Goal: Task Accomplishment & Management: Manage account settings

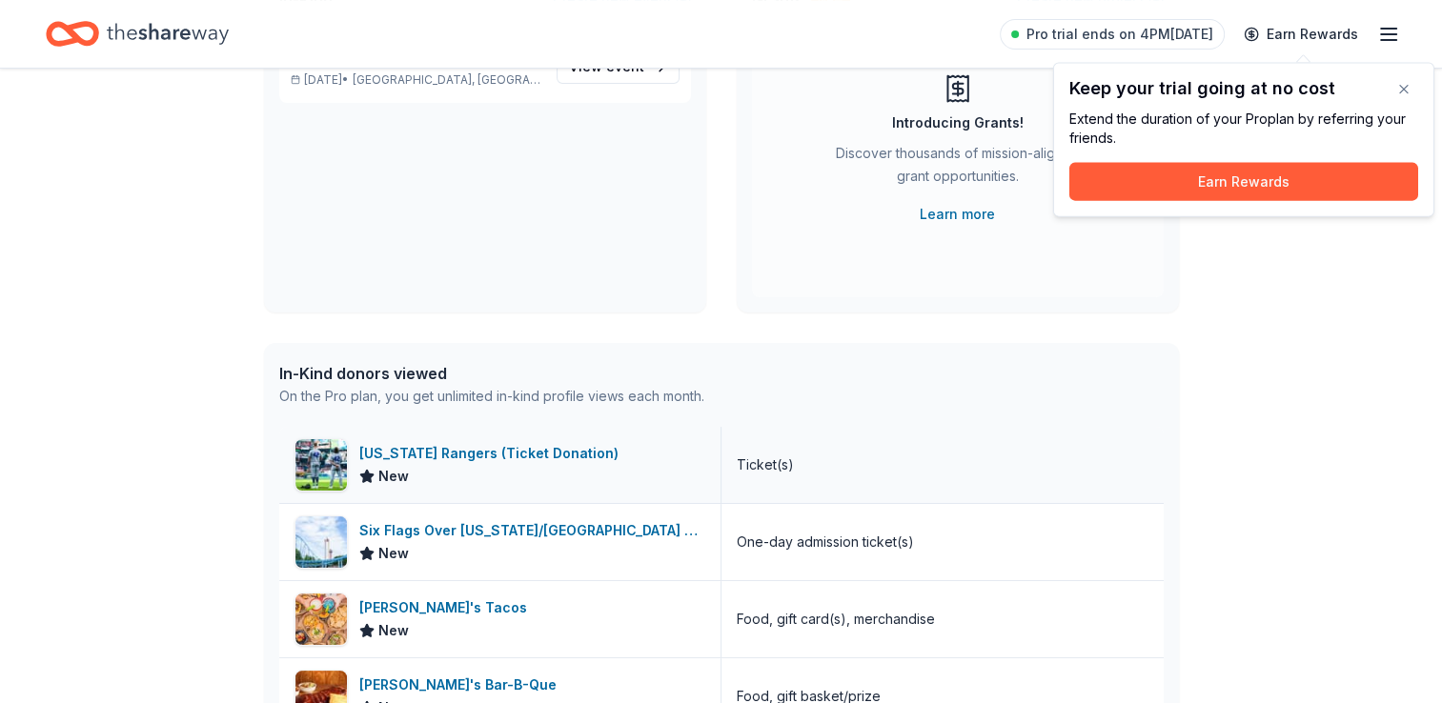
click at [501, 463] on div "[US_STATE] Rangers (Ticket Donation)" at bounding box center [492, 453] width 267 height 23
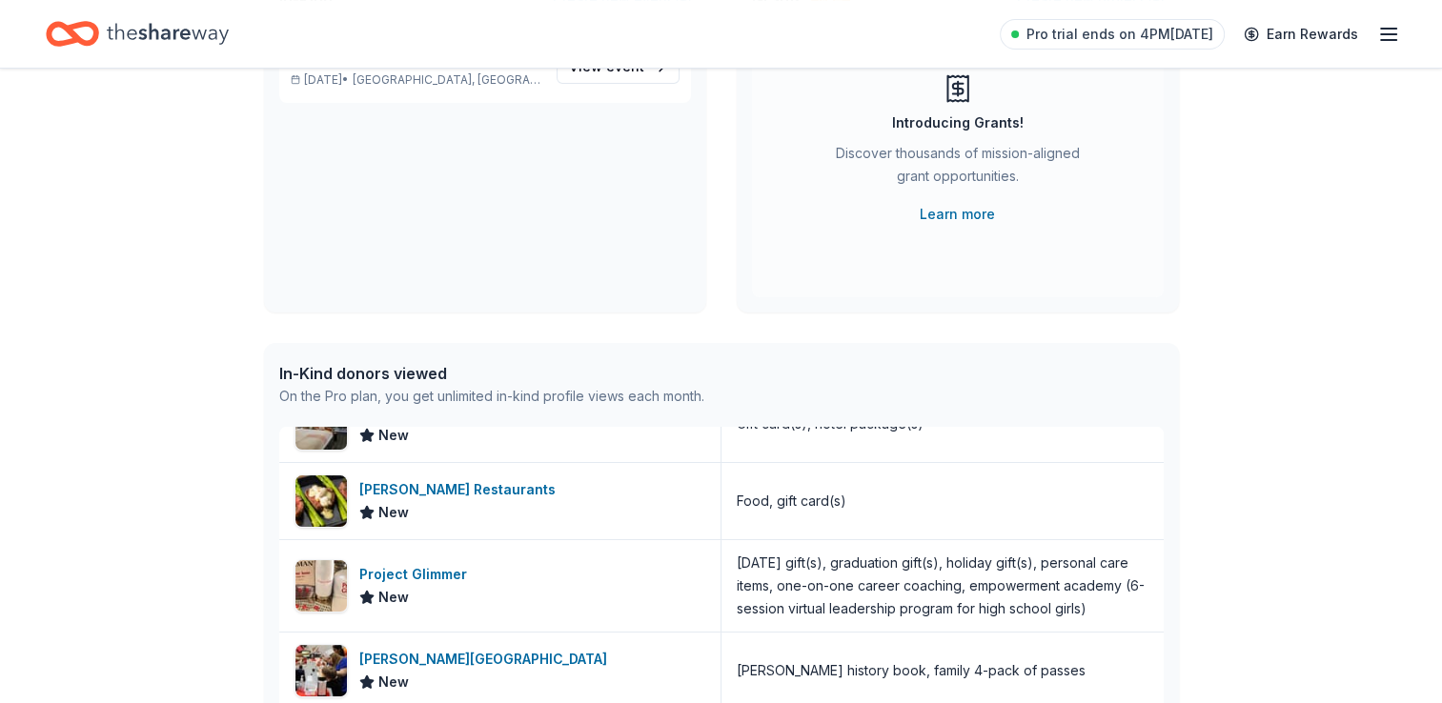
scroll to position [686, 0]
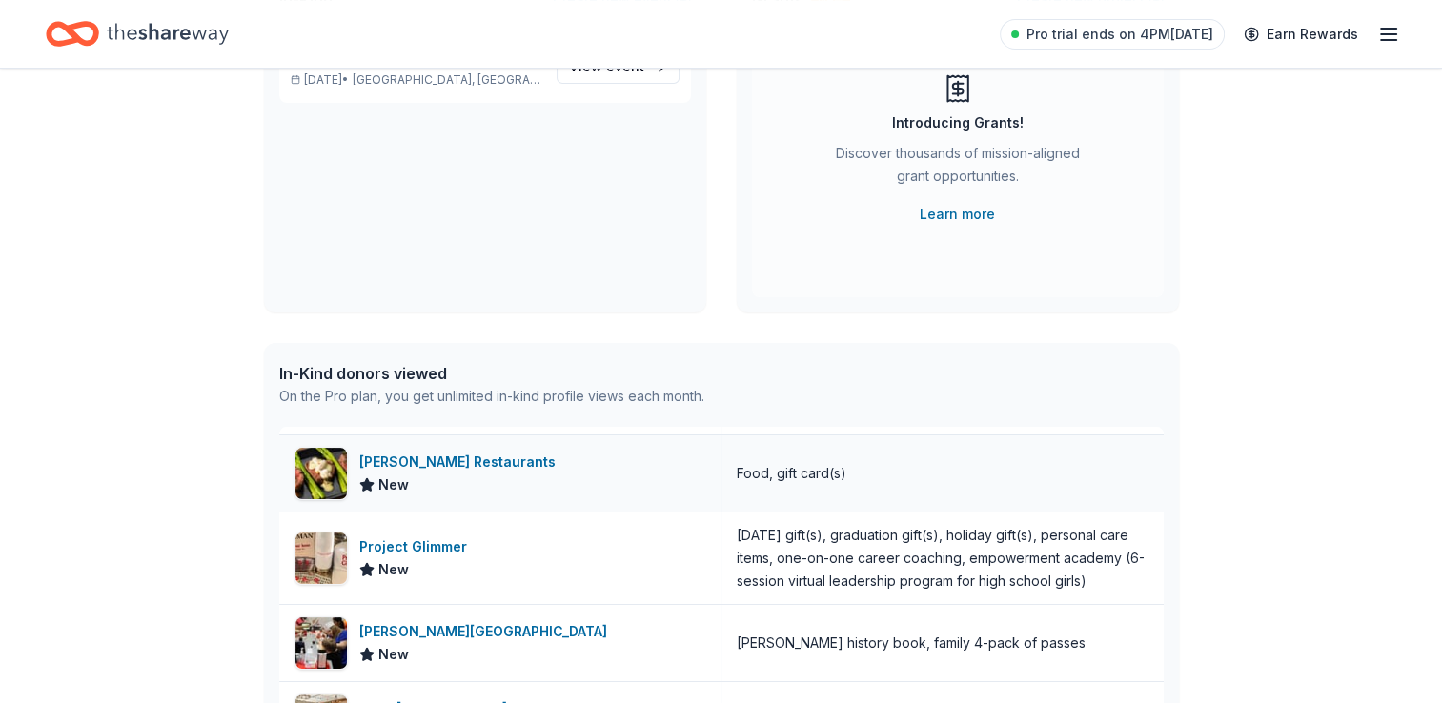
click at [465, 466] on div "[PERSON_NAME] Restaurants" at bounding box center [461, 462] width 204 height 23
click at [415, 543] on div "Project Glimmer" at bounding box center [416, 546] width 115 height 23
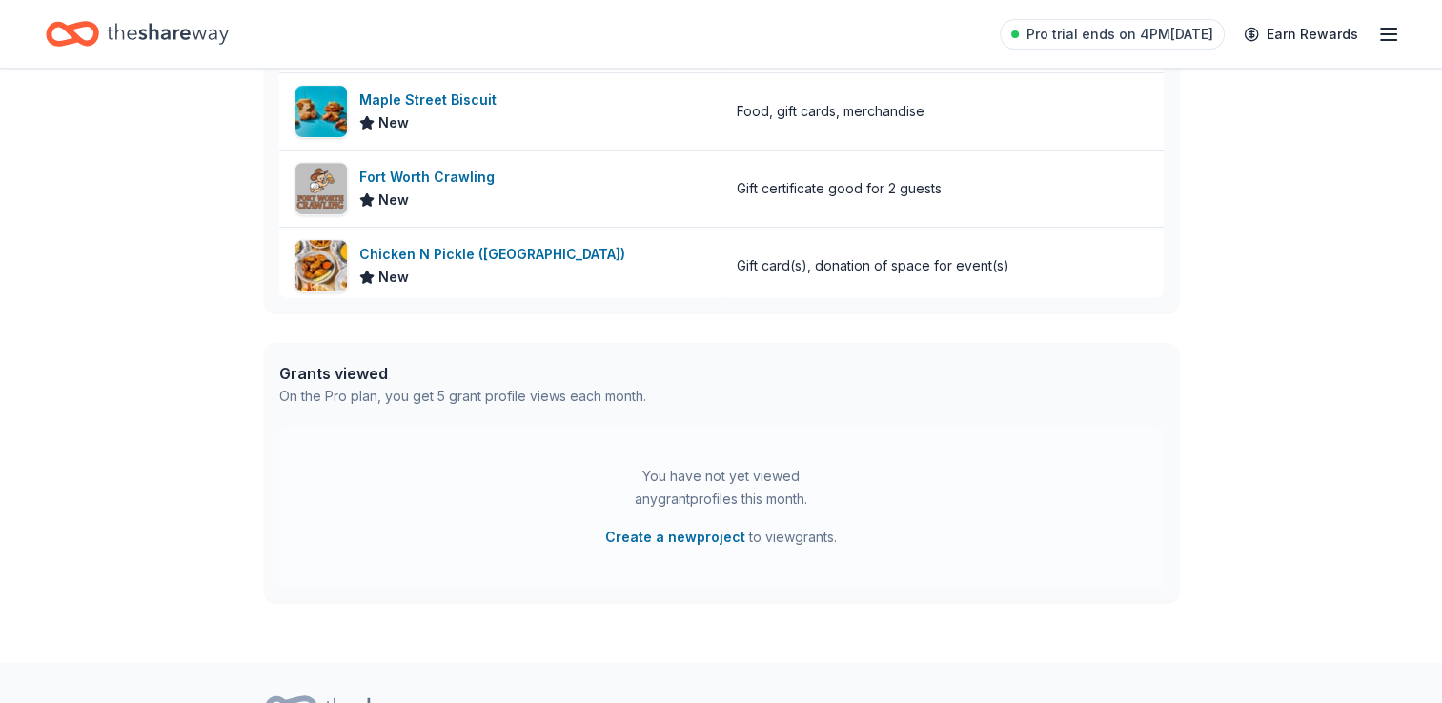
scroll to position [832, 0]
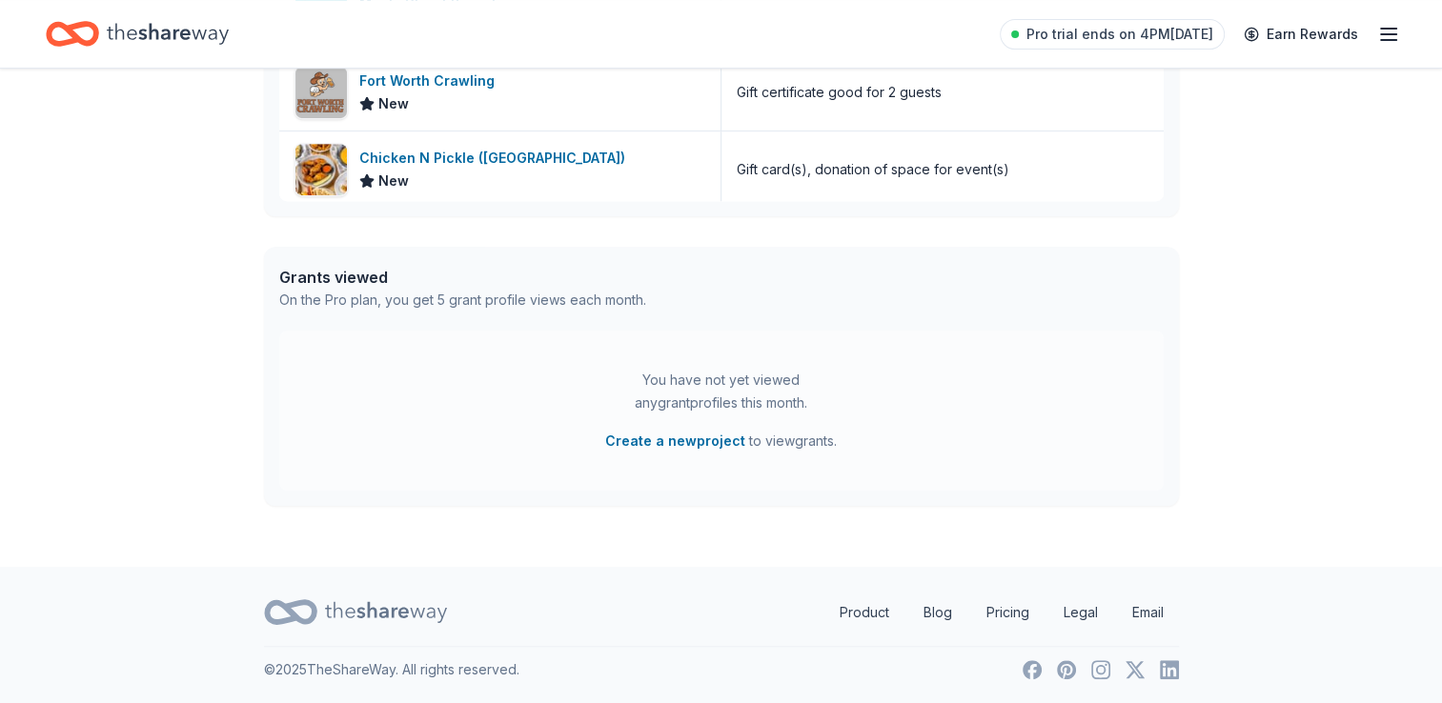
click at [1384, 41] on icon "button" at bounding box center [1388, 34] width 23 height 23
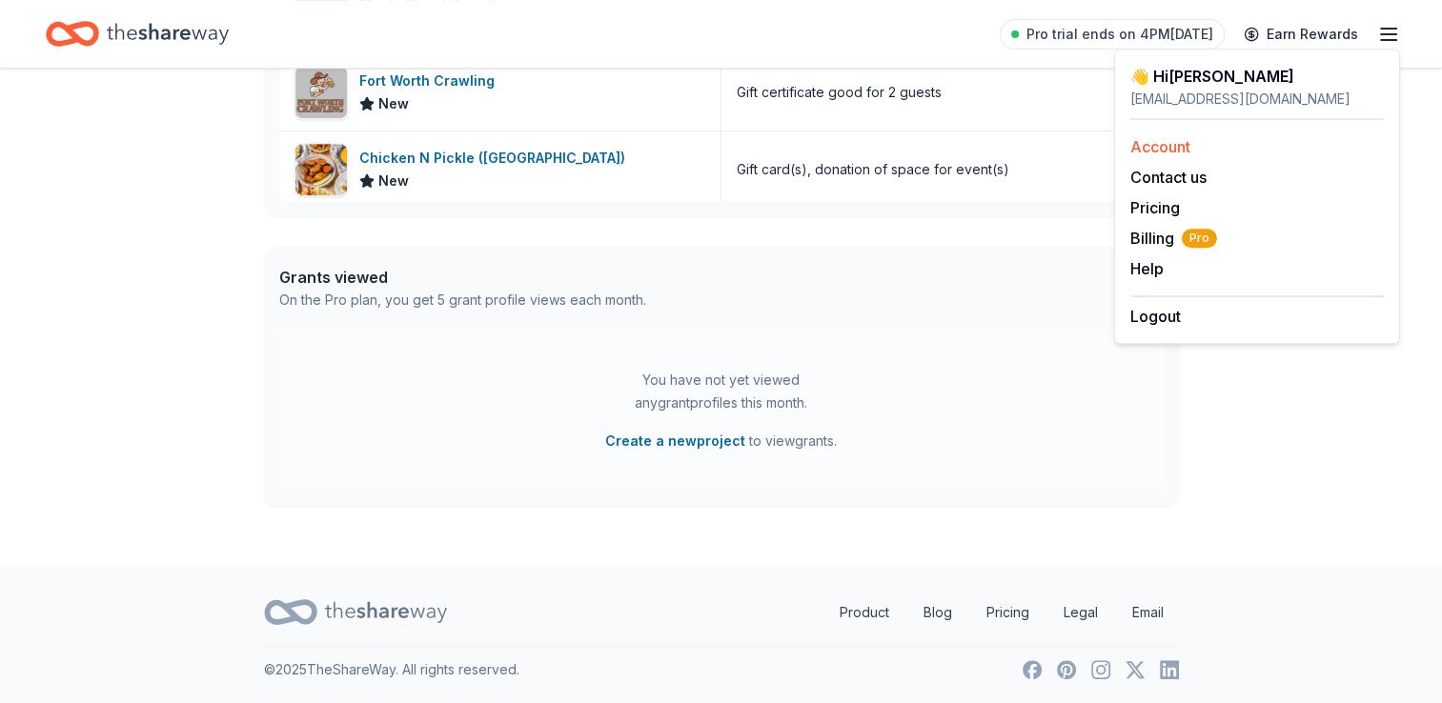
click at [1174, 148] on link "Account" at bounding box center [1160, 146] width 60 height 19
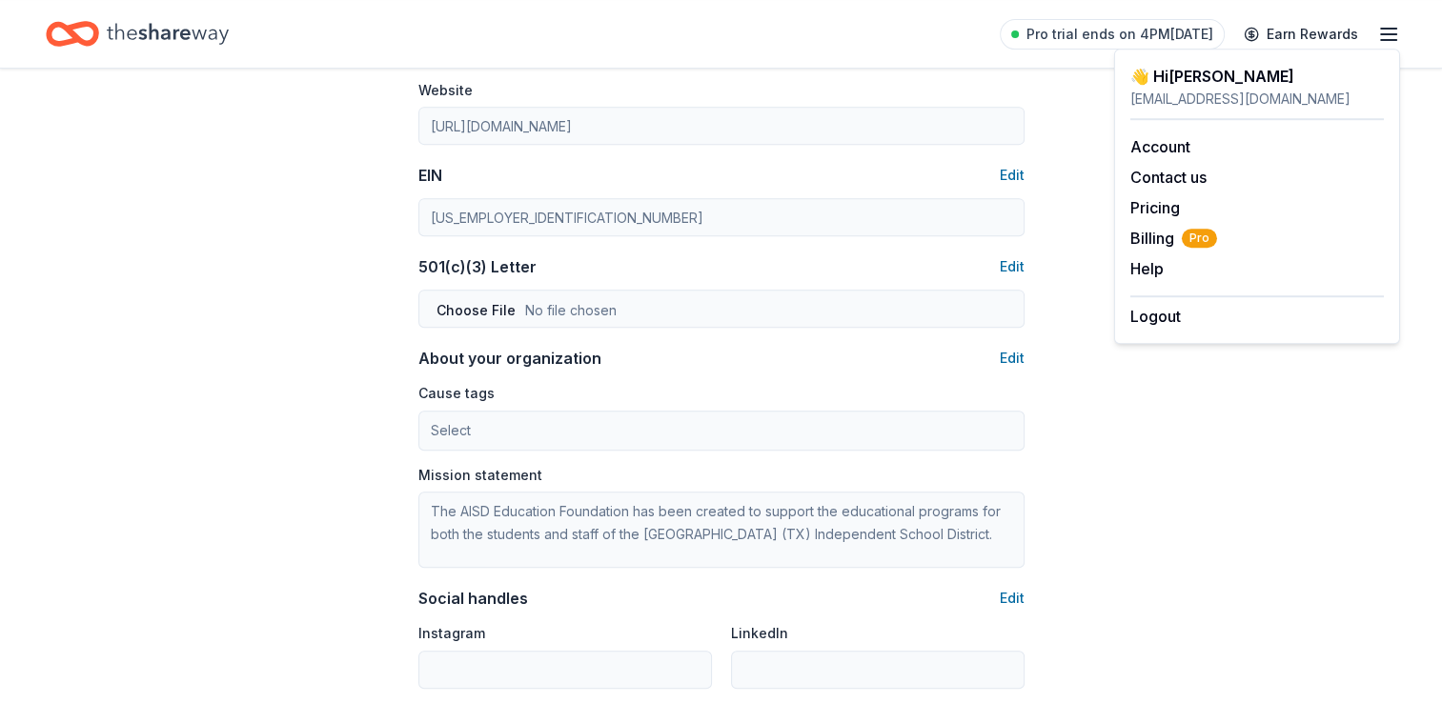
scroll to position [793, 0]
click at [1143, 246] on span "Billing Pro" at bounding box center [1173, 238] width 87 height 23
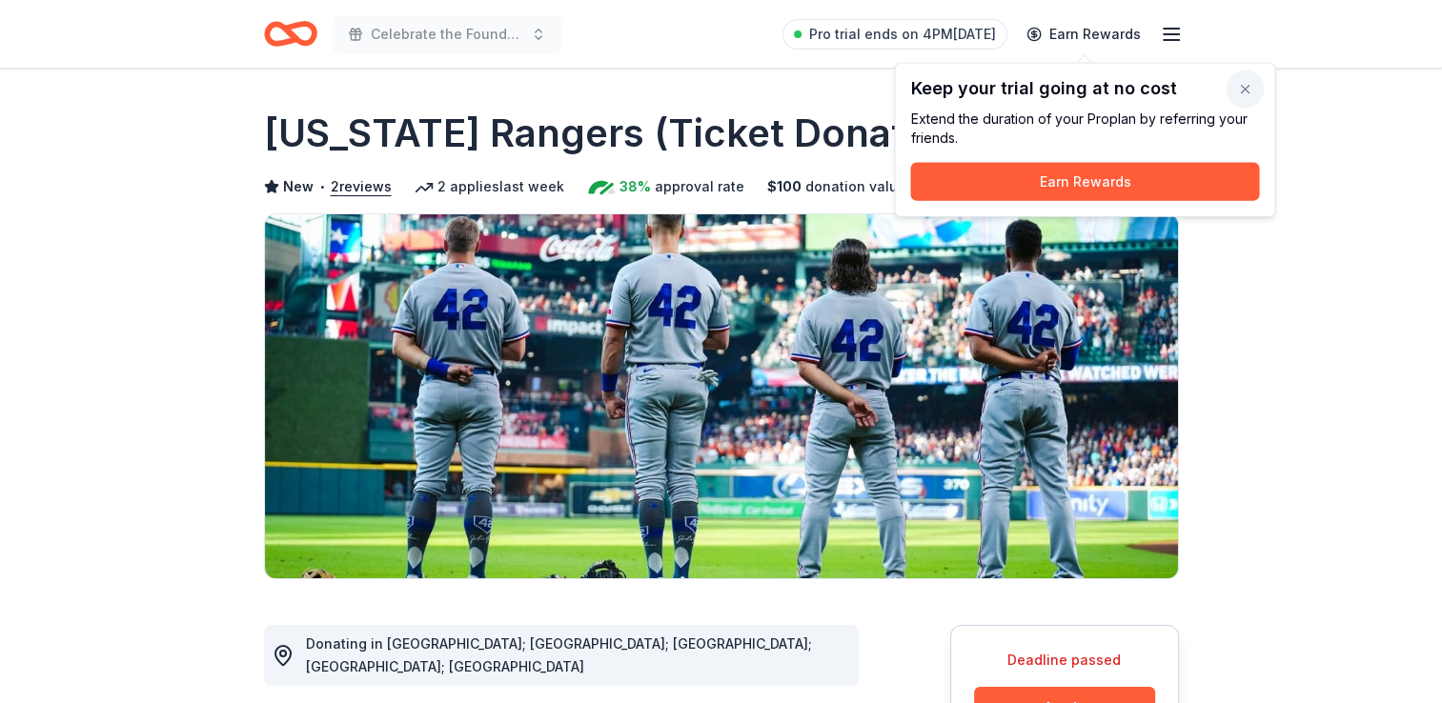
click at [1250, 90] on button "button" at bounding box center [1244, 90] width 38 height 38
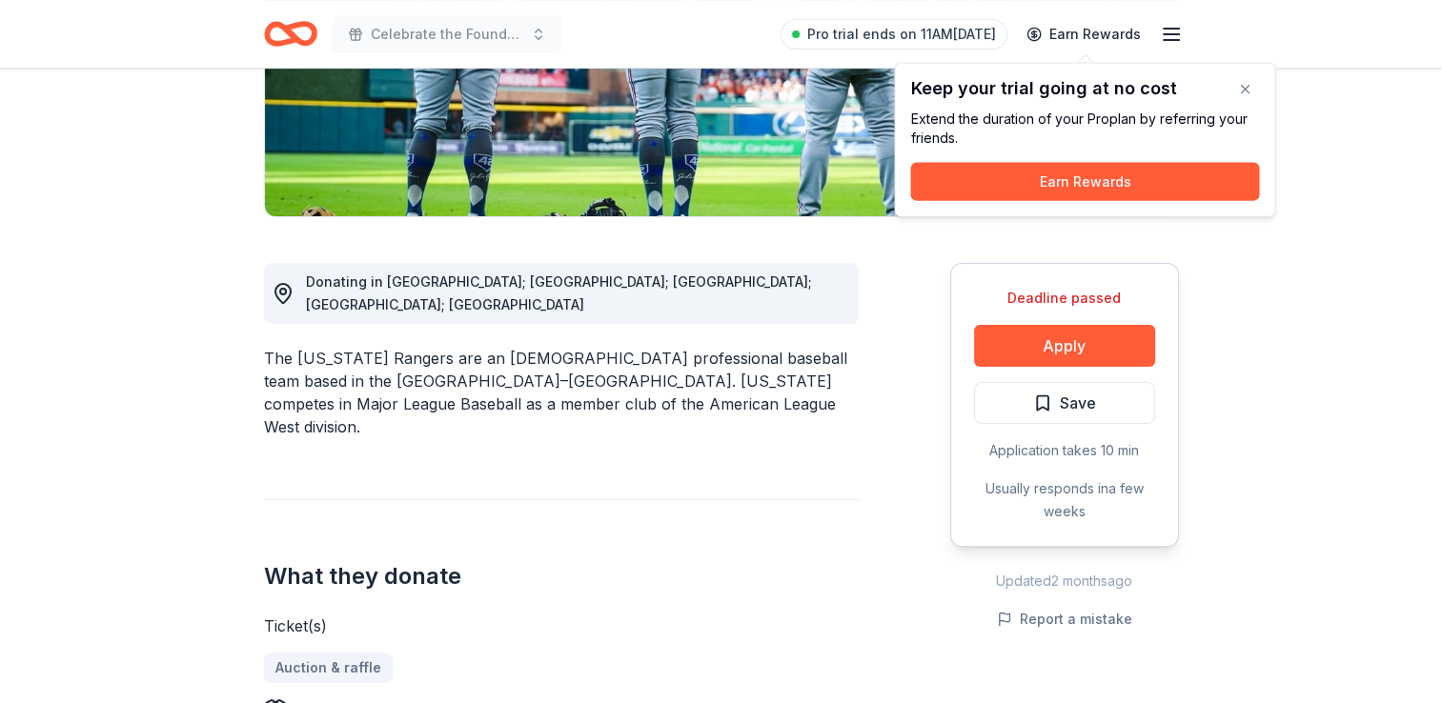
scroll to position [385, 0]
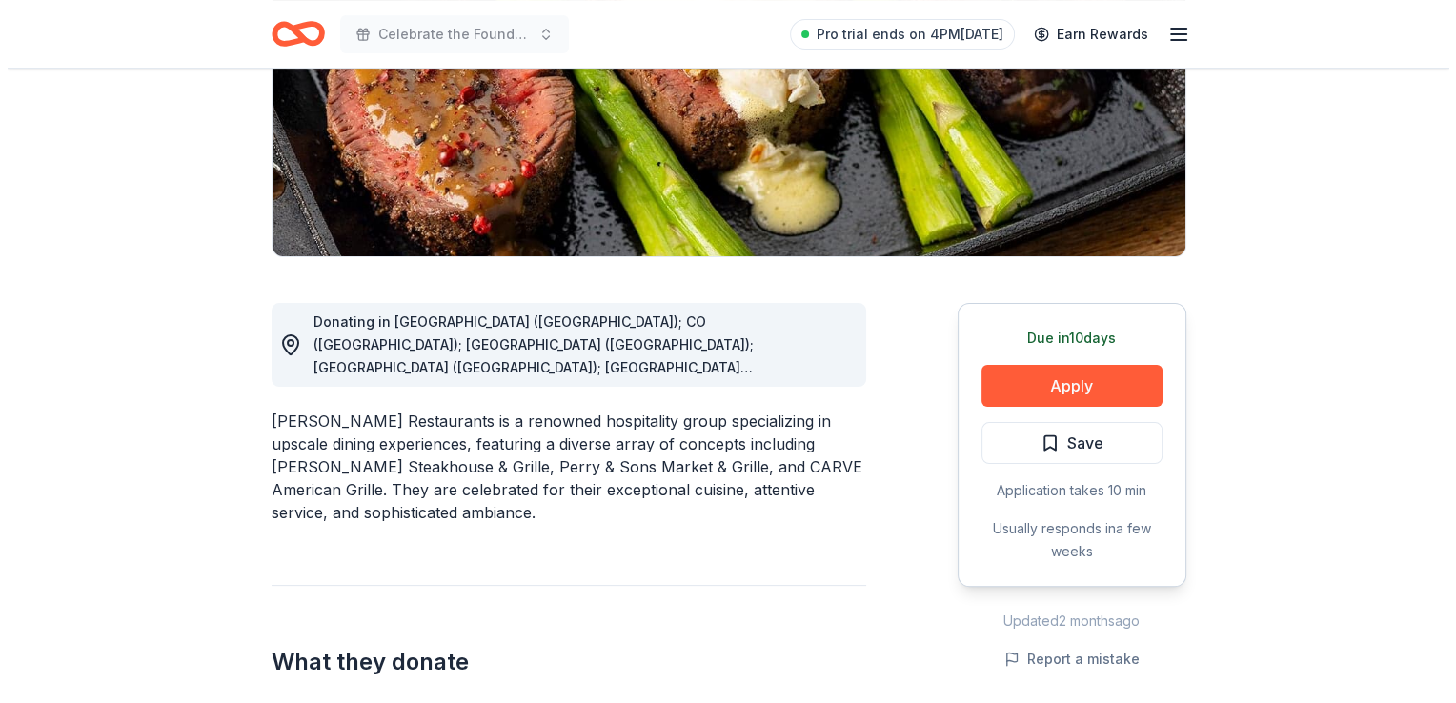
scroll to position [323, 0]
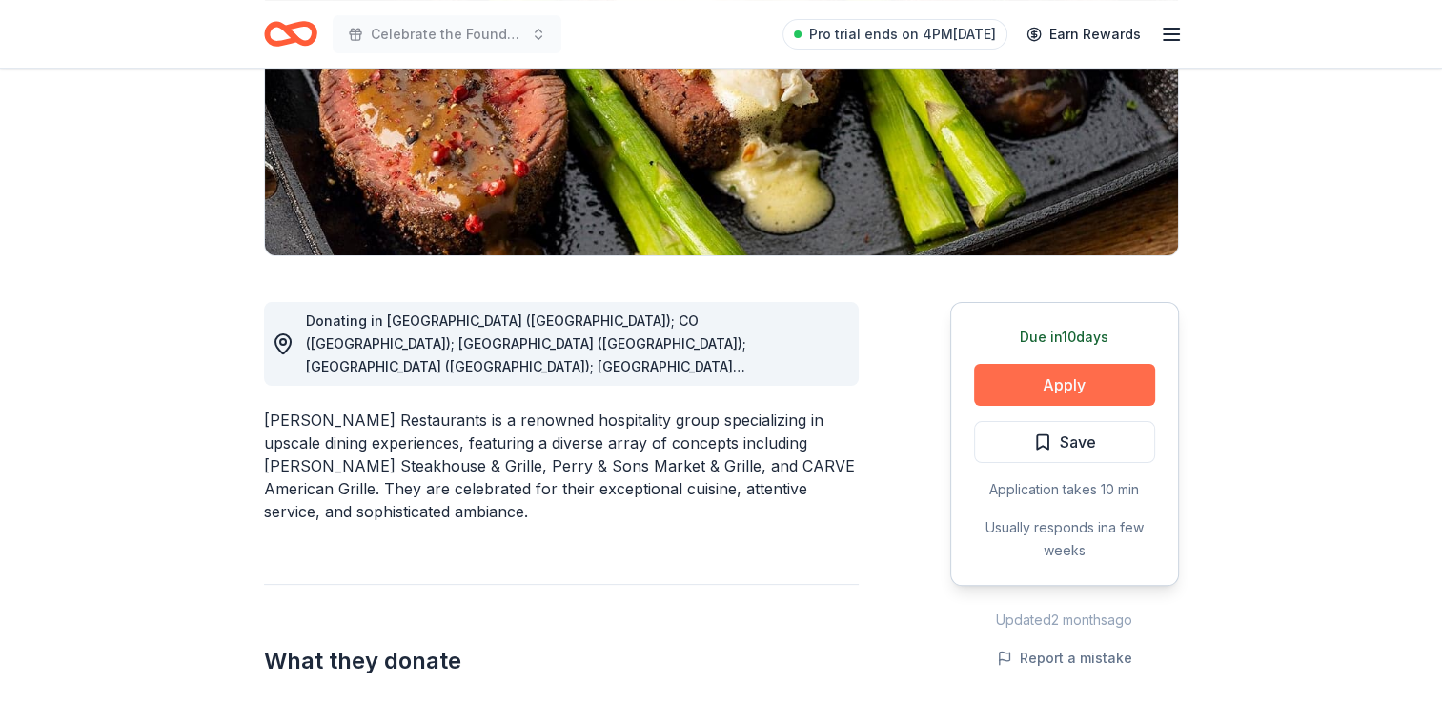
click at [1067, 398] on button "Apply" at bounding box center [1064, 385] width 181 height 42
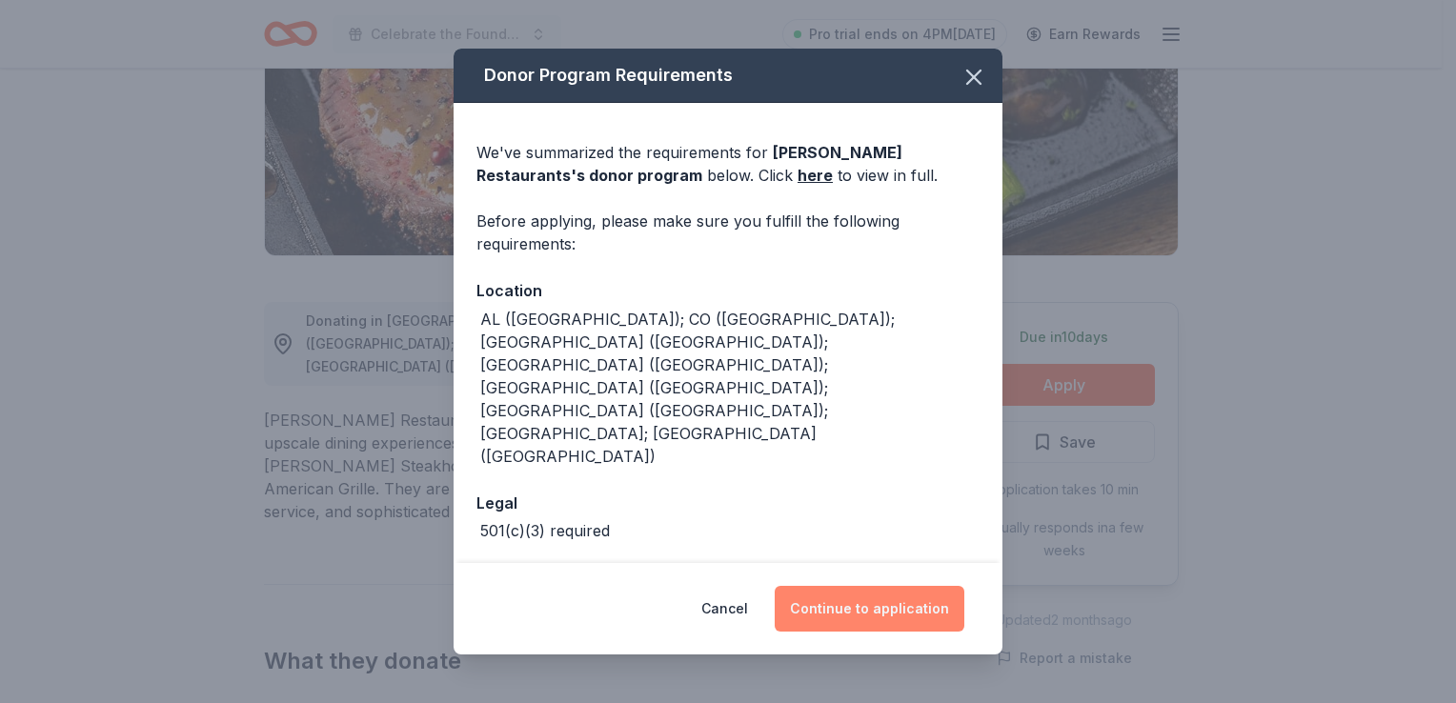
click at [905, 603] on button "Continue to application" at bounding box center [870, 609] width 190 height 46
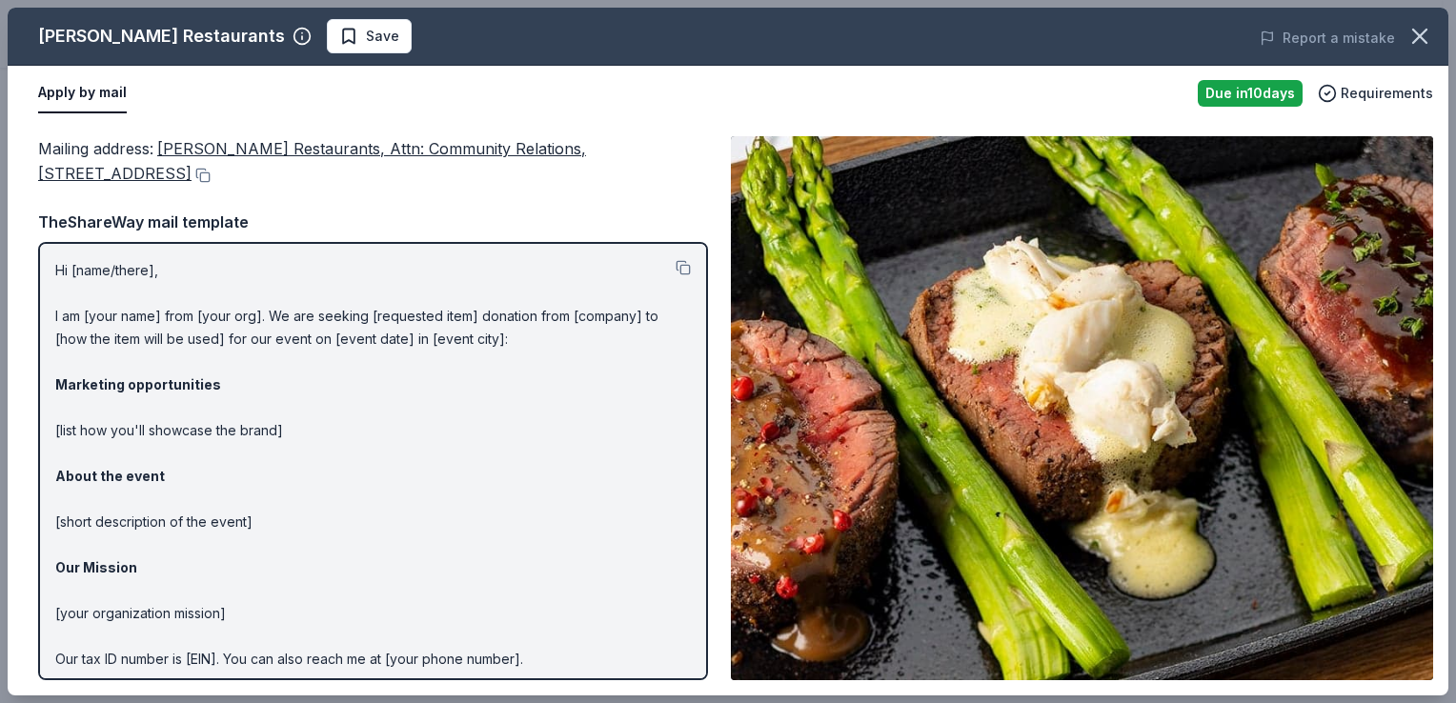
scroll to position [74, 0]
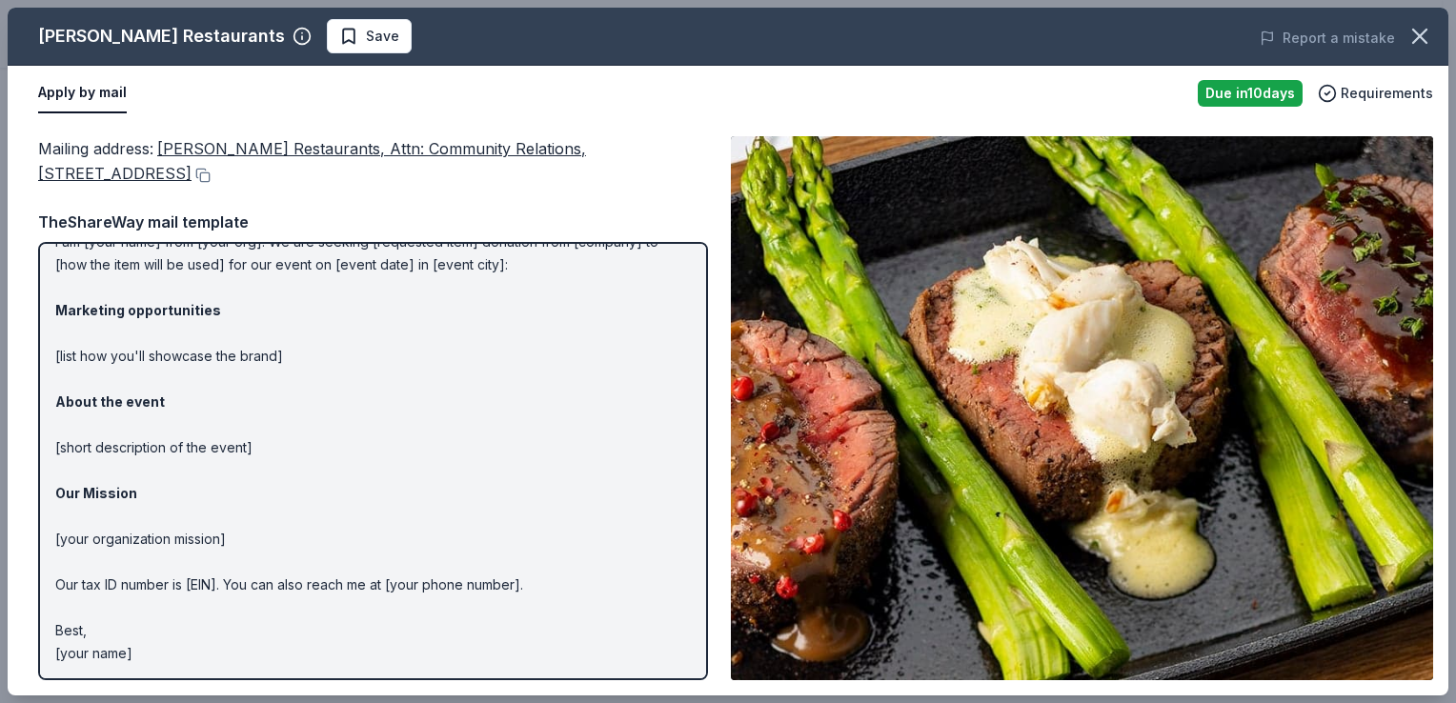
click at [545, 397] on p "Hi [name/there], I am [your name] from [your org]. We are seeking [requested it…" at bounding box center [373, 425] width 636 height 480
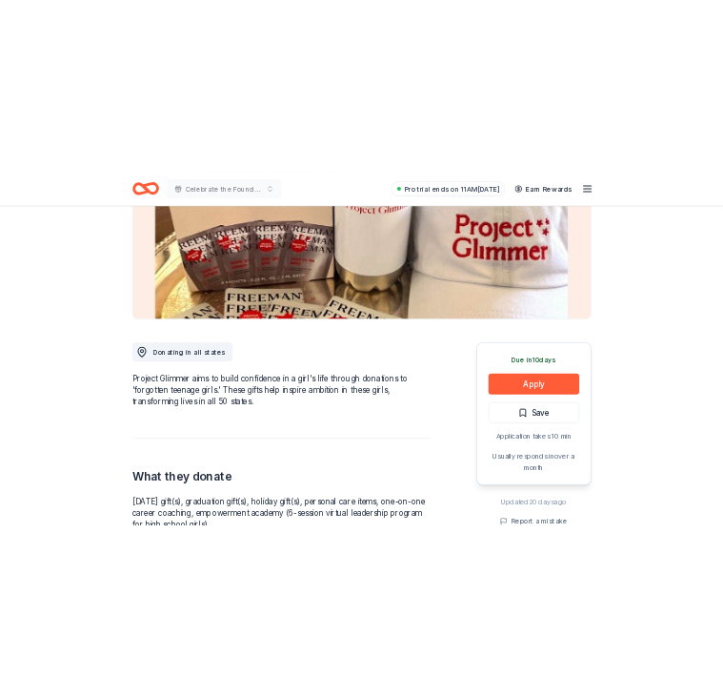
scroll to position [285, 0]
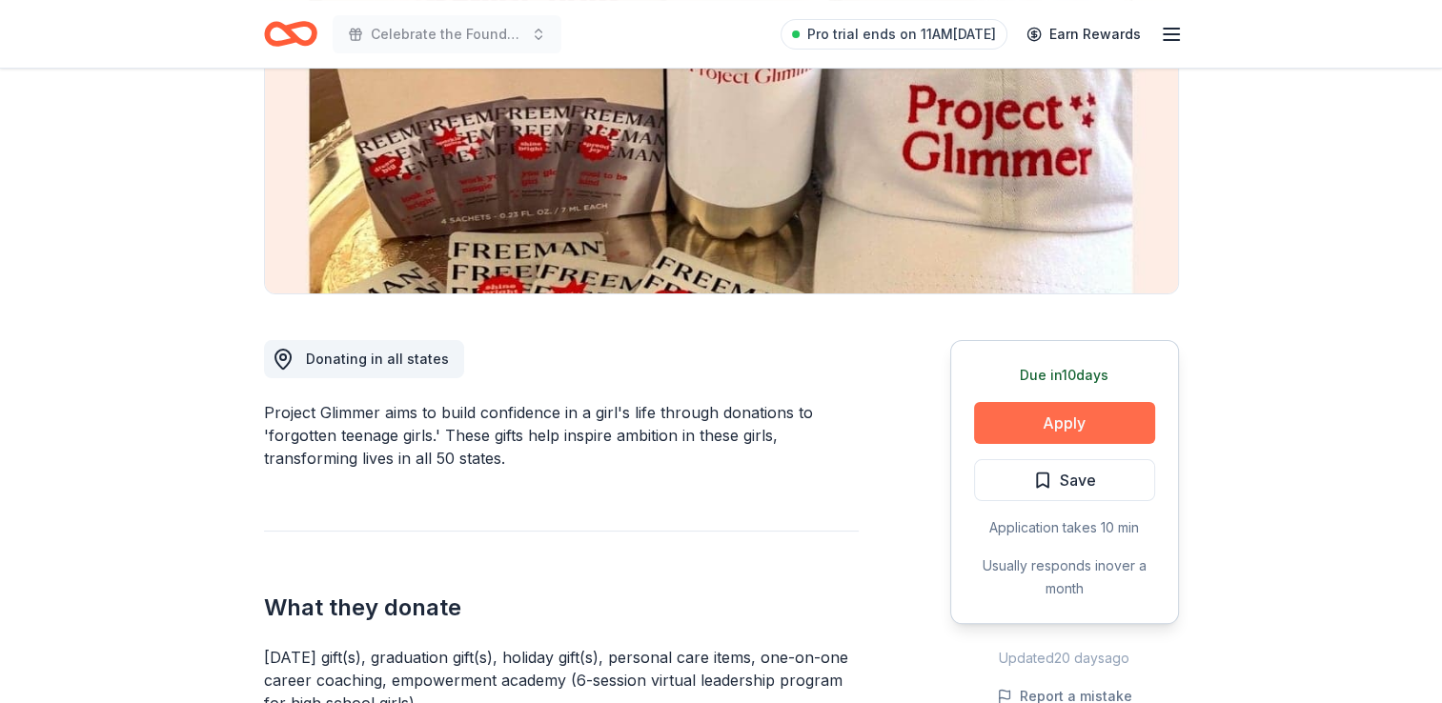
click at [1018, 409] on button "Apply" at bounding box center [1064, 423] width 181 height 42
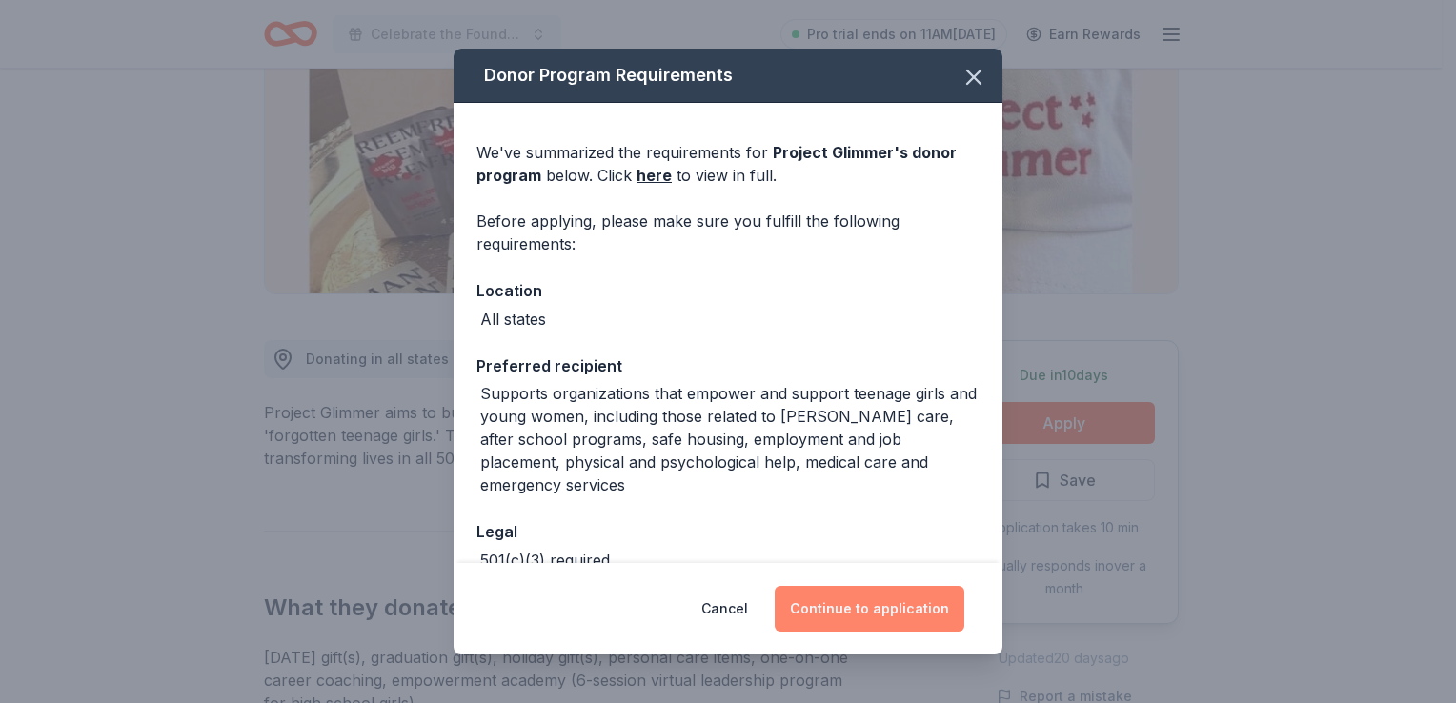
click at [857, 618] on button "Continue to application" at bounding box center [870, 609] width 190 height 46
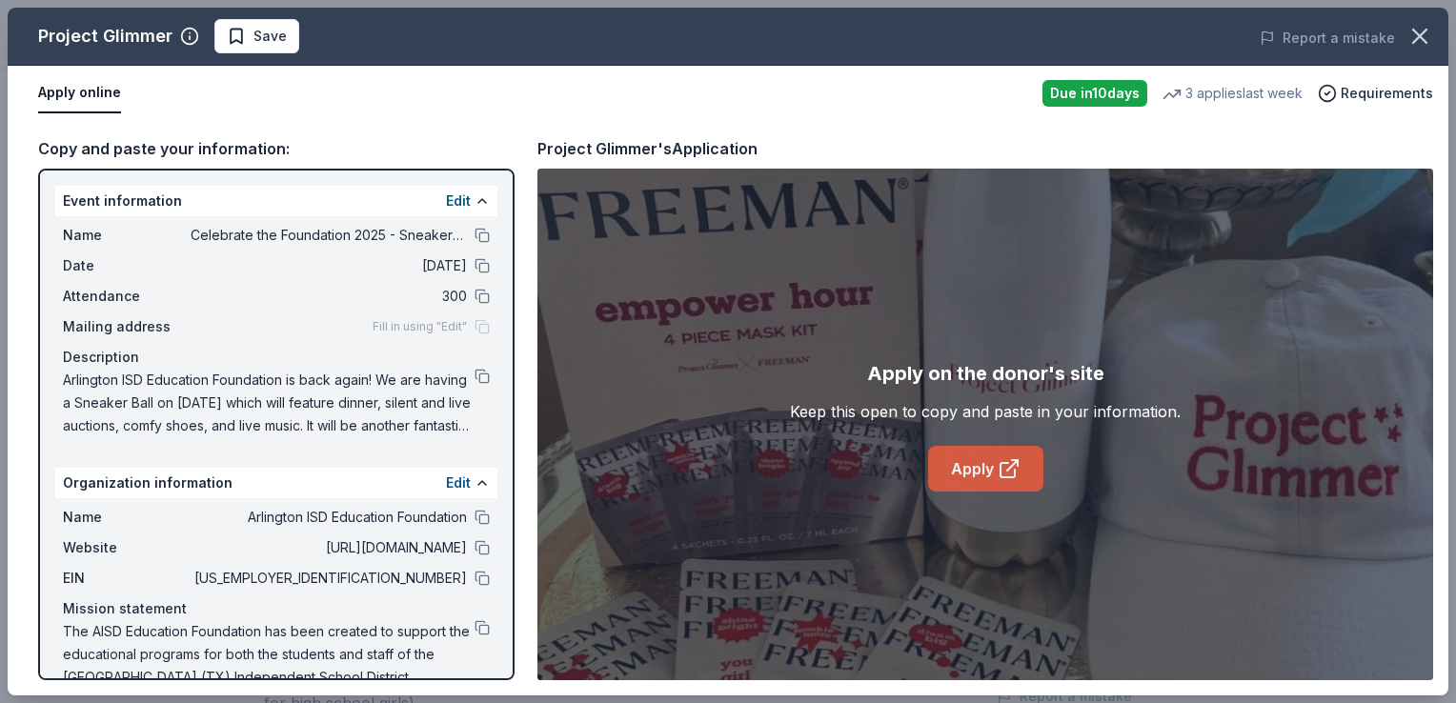
click at [987, 490] on link "Apply" at bounding box center [985, 469] width 115 height 46
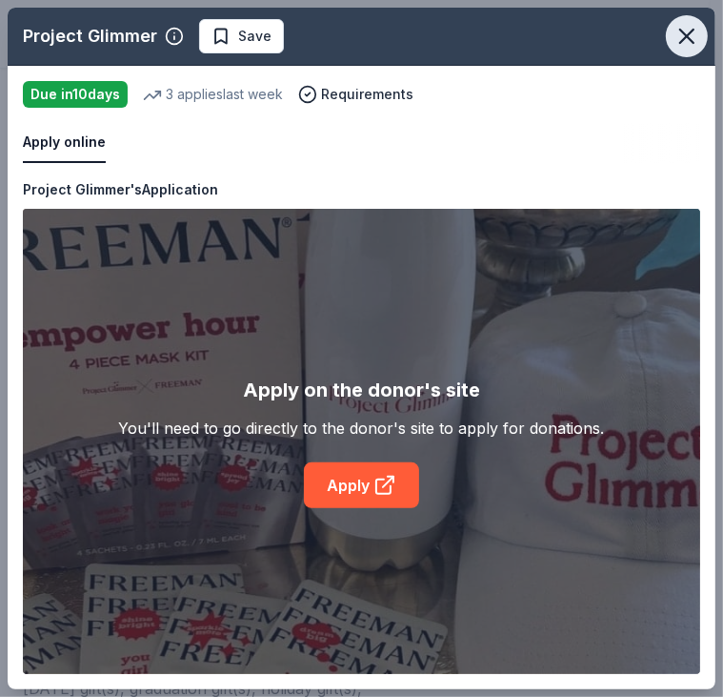
click at [690, 33] on icon "button" at bounding box center [686, 36] width 13 height 13
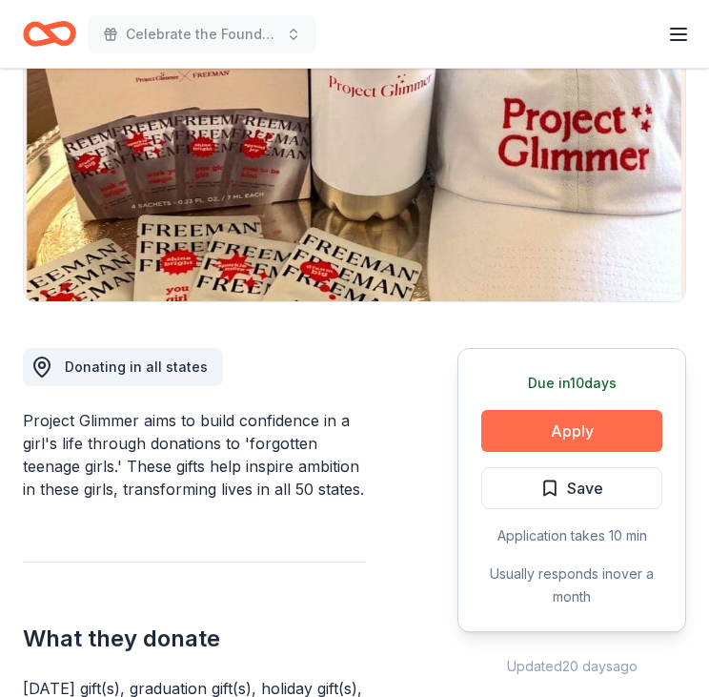
click at [556, 437] on button "Apply" at bounding box center [571, 431] width 181 height 42
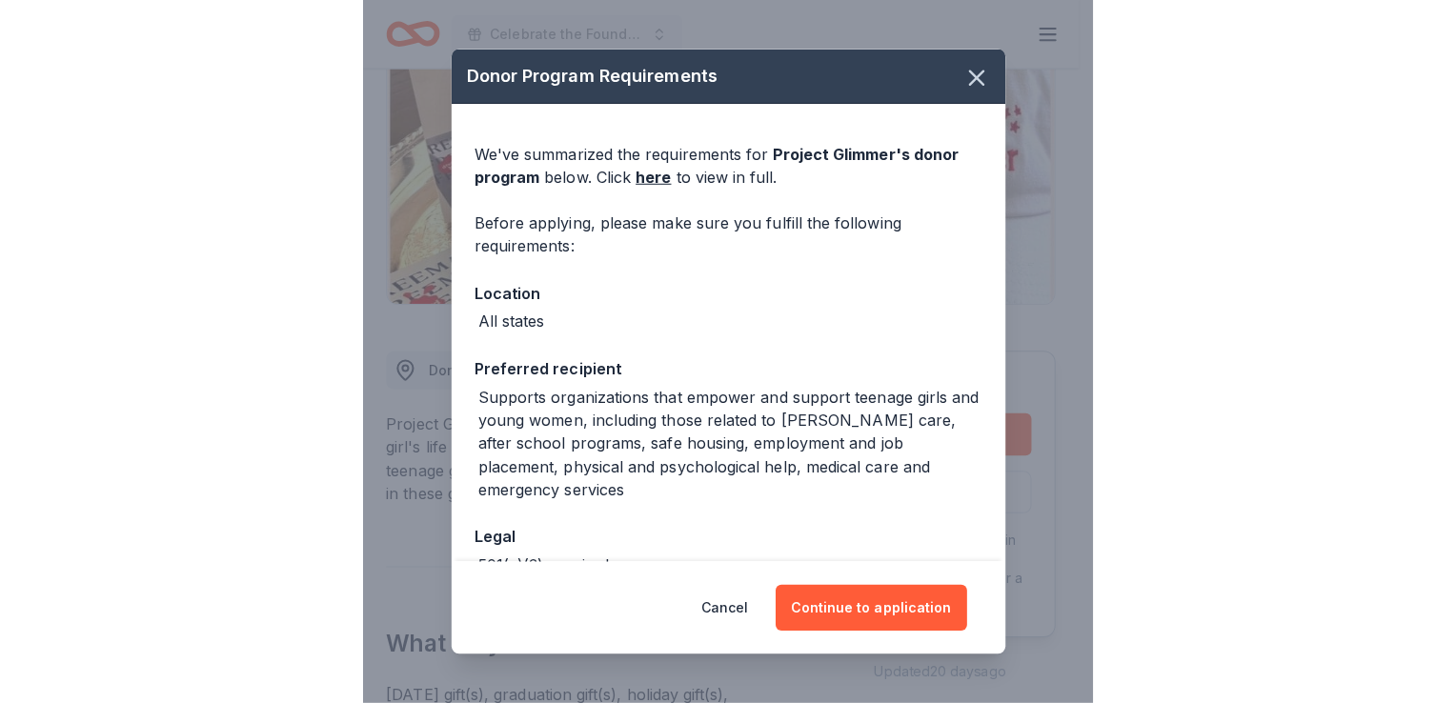
scroll to position [114, 0]
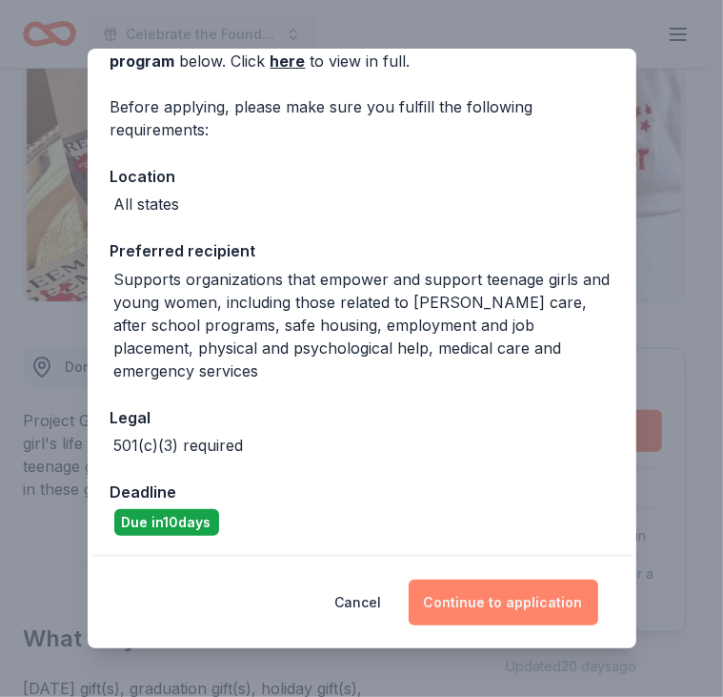
click at [456, 579] on button "Continue to application" at bounding box center [504, 602] width 190 height 46
